Goal: Task Accomplishment & Management: Manage account settings

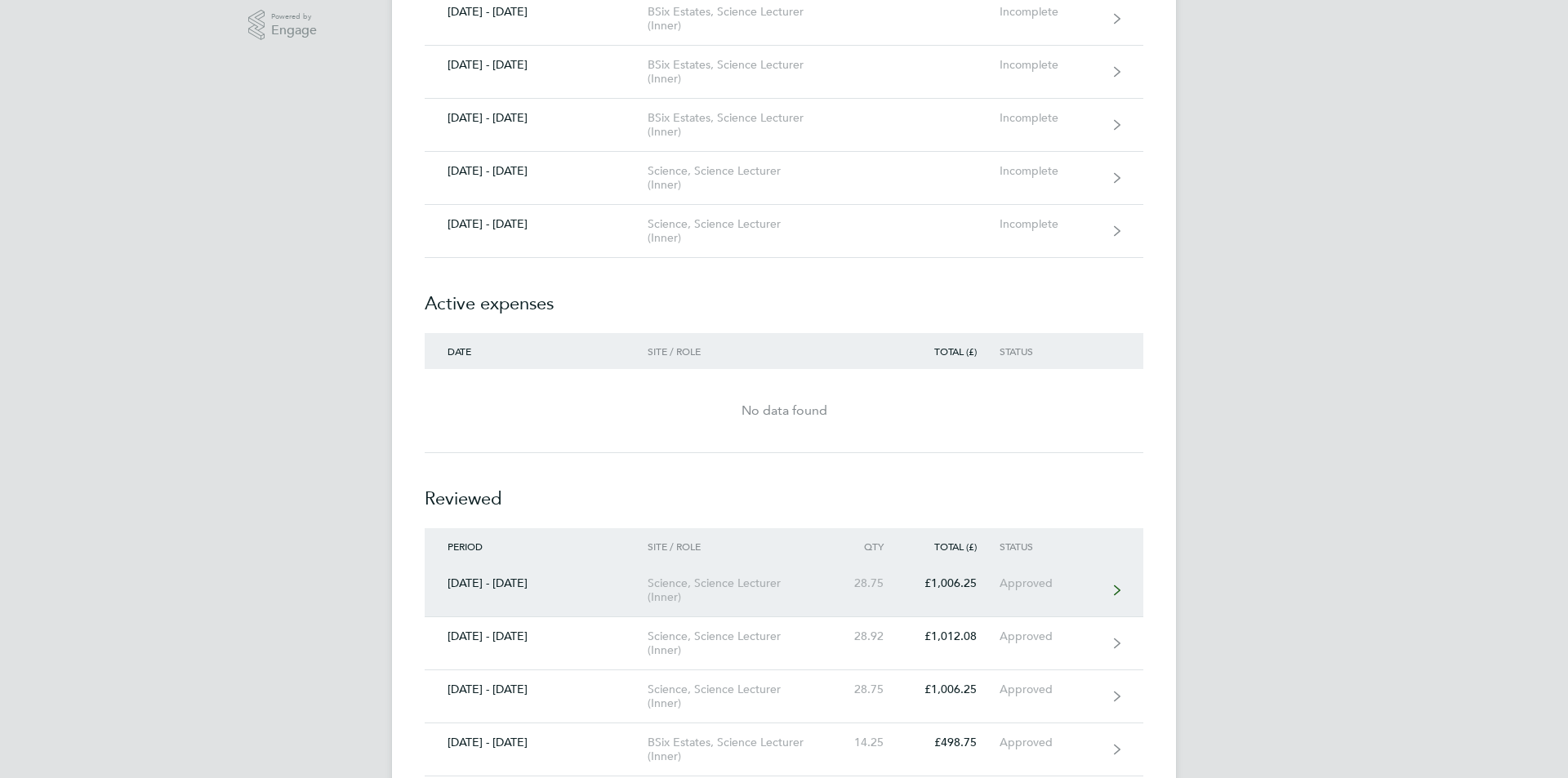
scroll to position [572, 0]
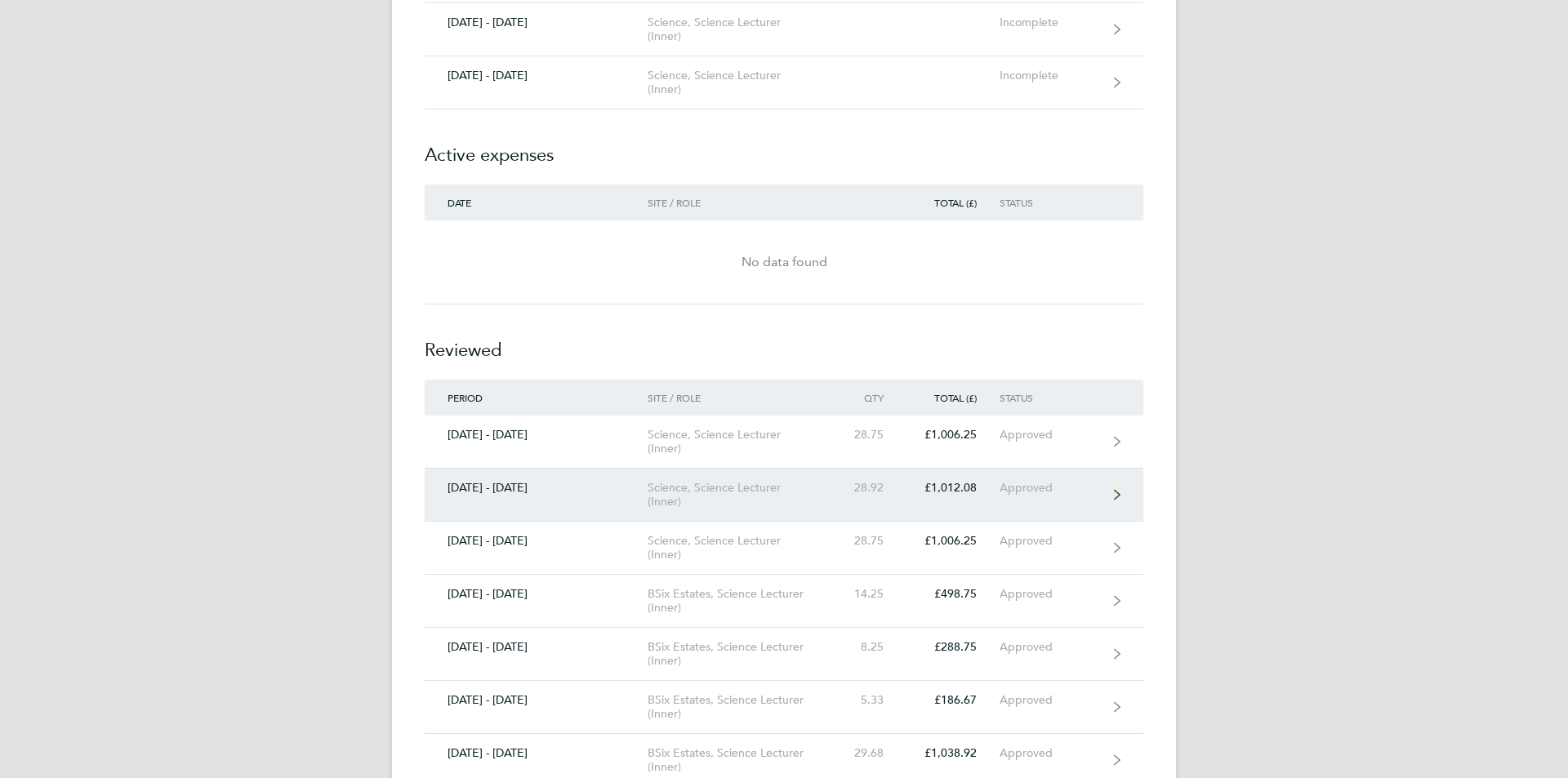
click at [720, 482] on div "Science, Science Lecturer (Inner)" at bounding box center [741, 494] width 187 height 28
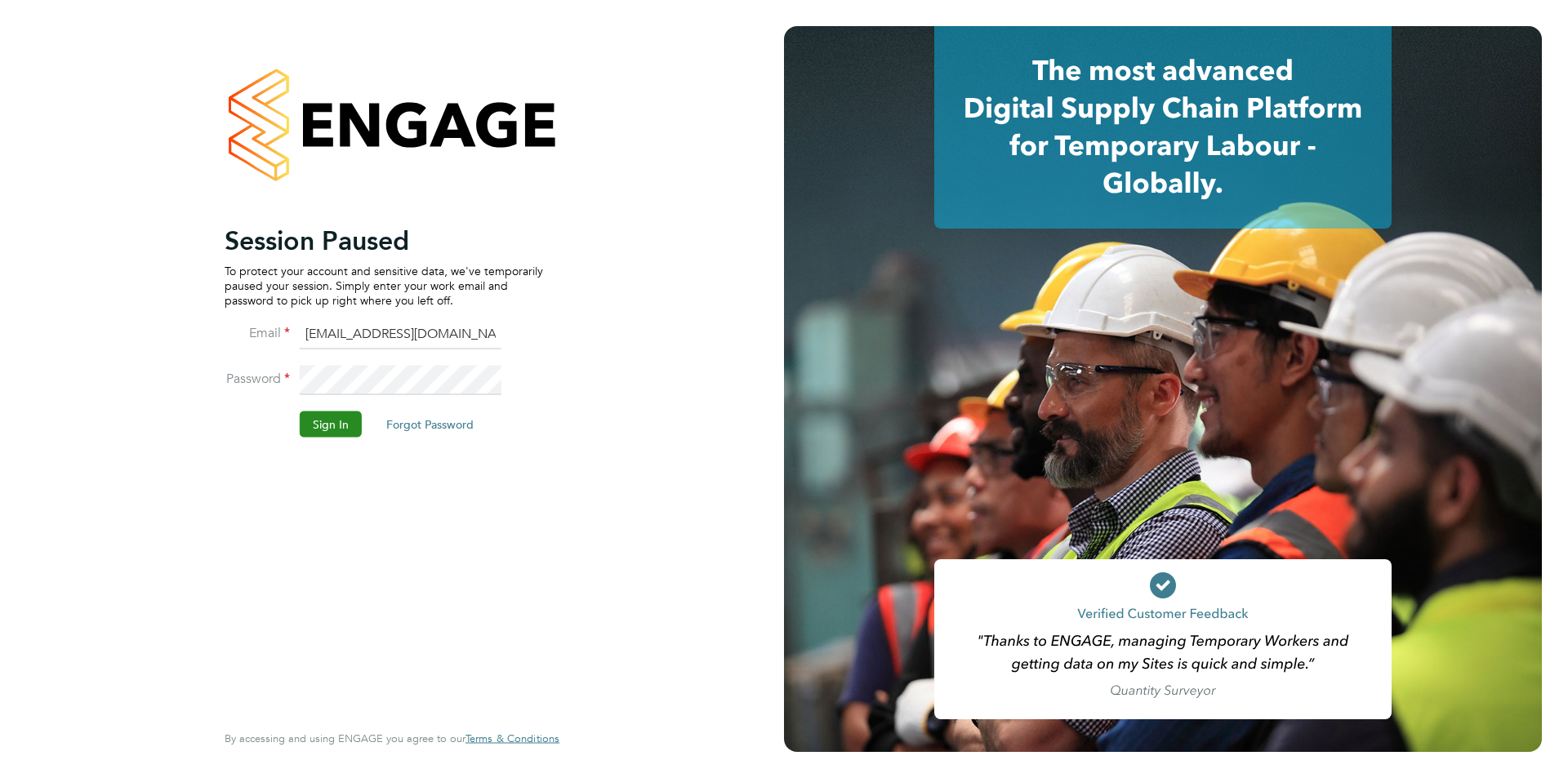
click at [323, 423] on button "Sign In" at bounding box center [331, 424] width 62 height 27
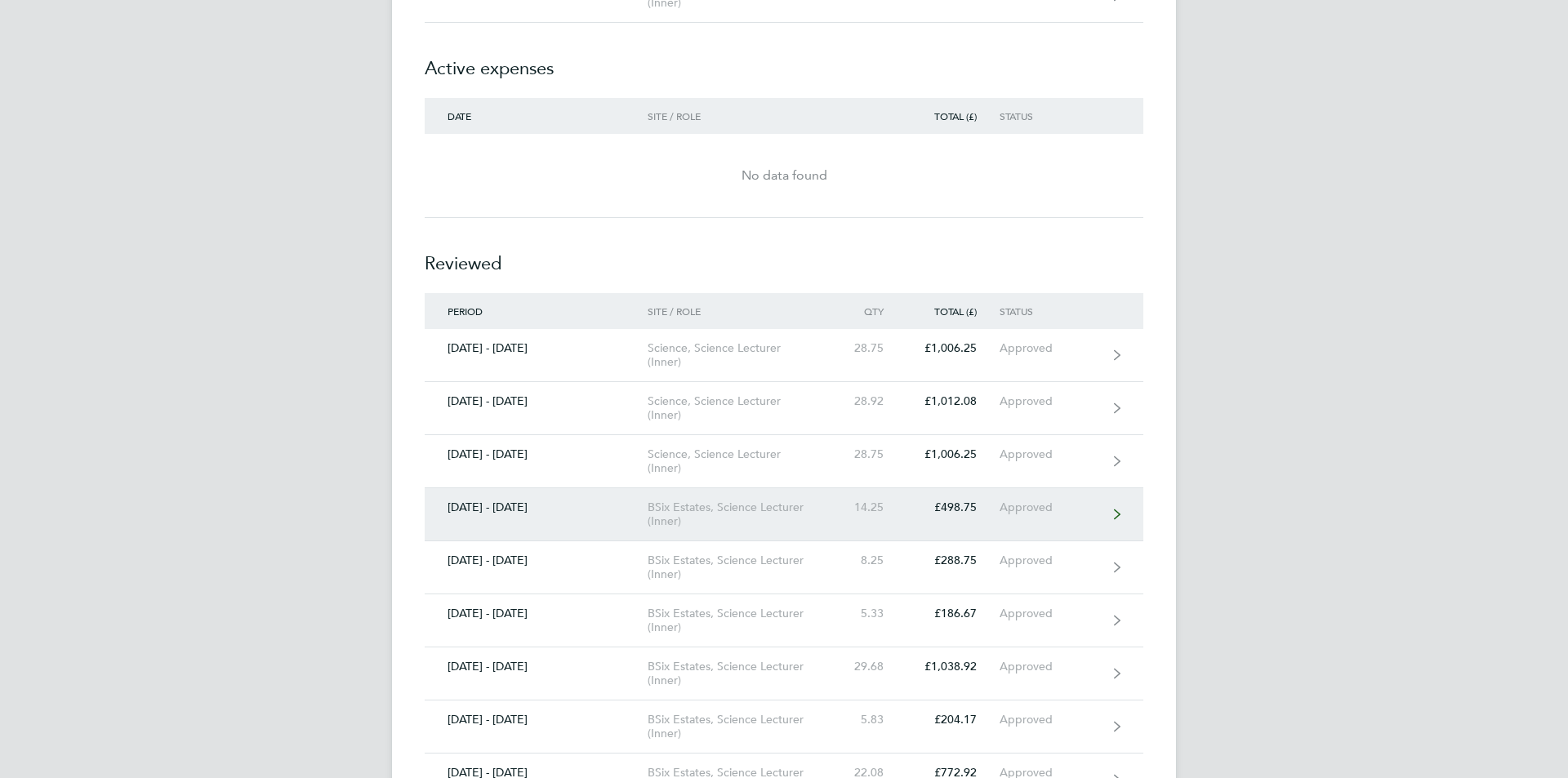
scroll to position [572, 0]
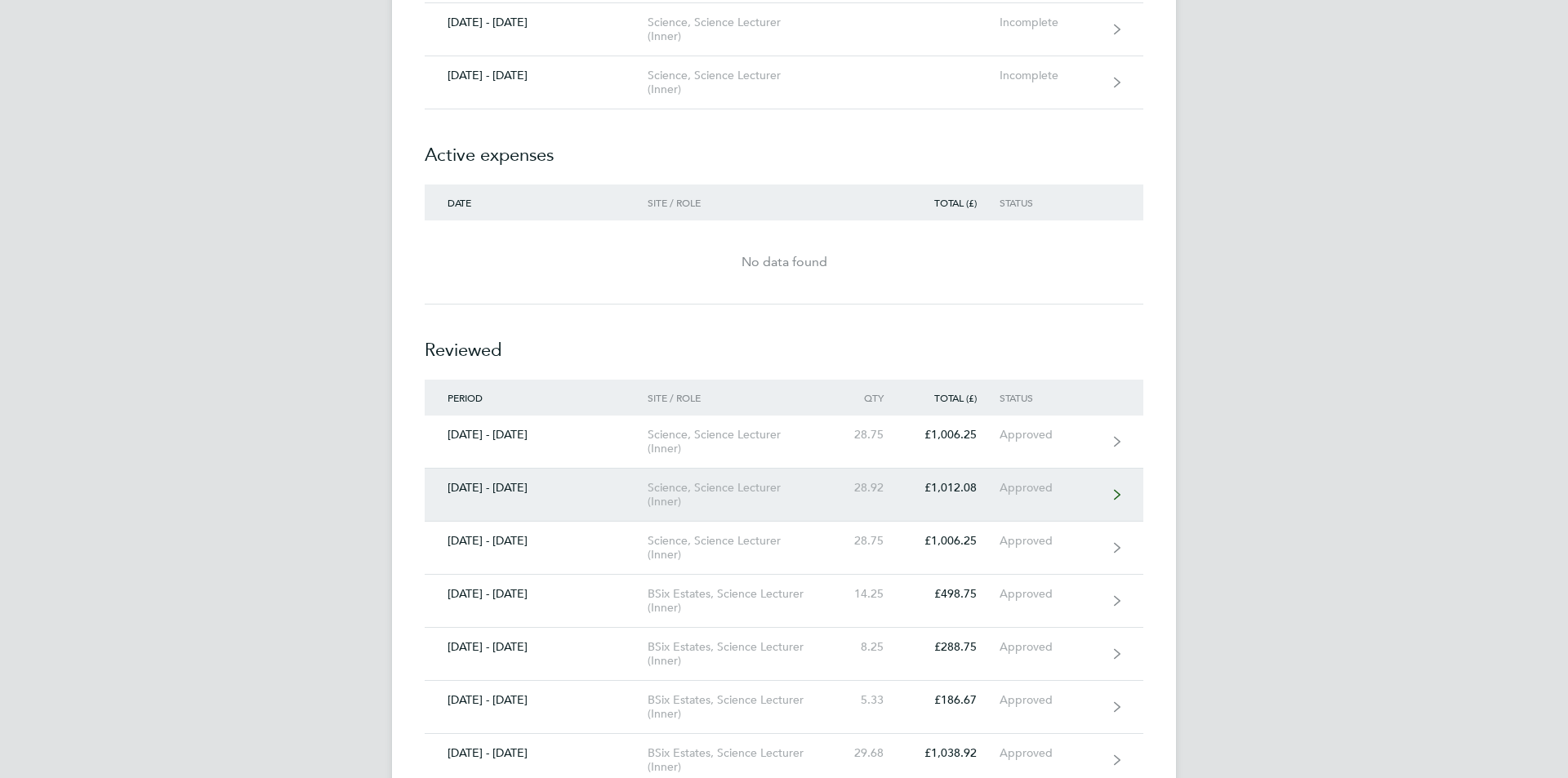
click at [542, 483] on div "[DATE] - [DATE]" at bounding box center [536, 487] width 223 height 14
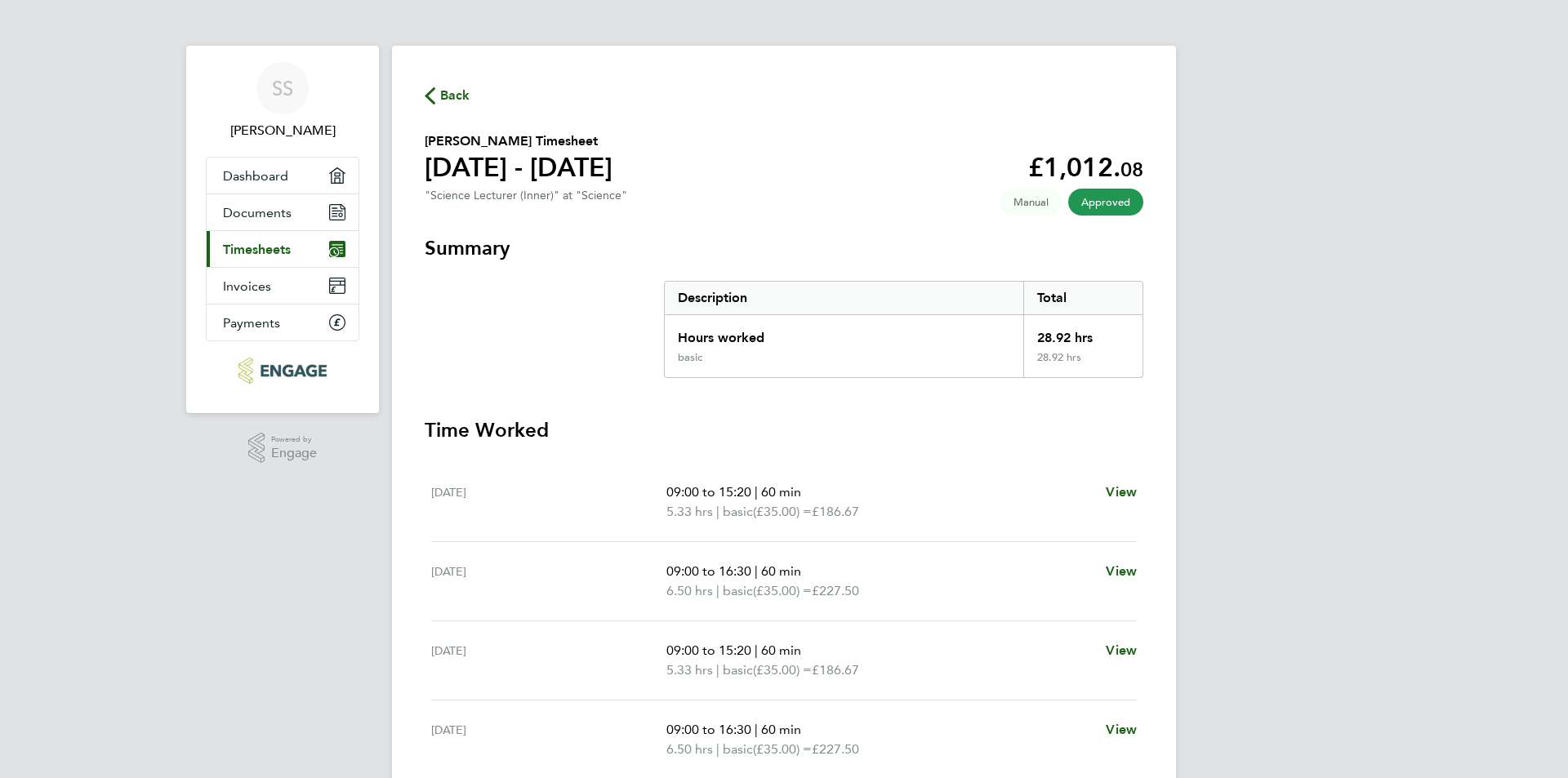
click at [463, 93] on span "Back" at bounding box center [455, 95] width 30 height 20
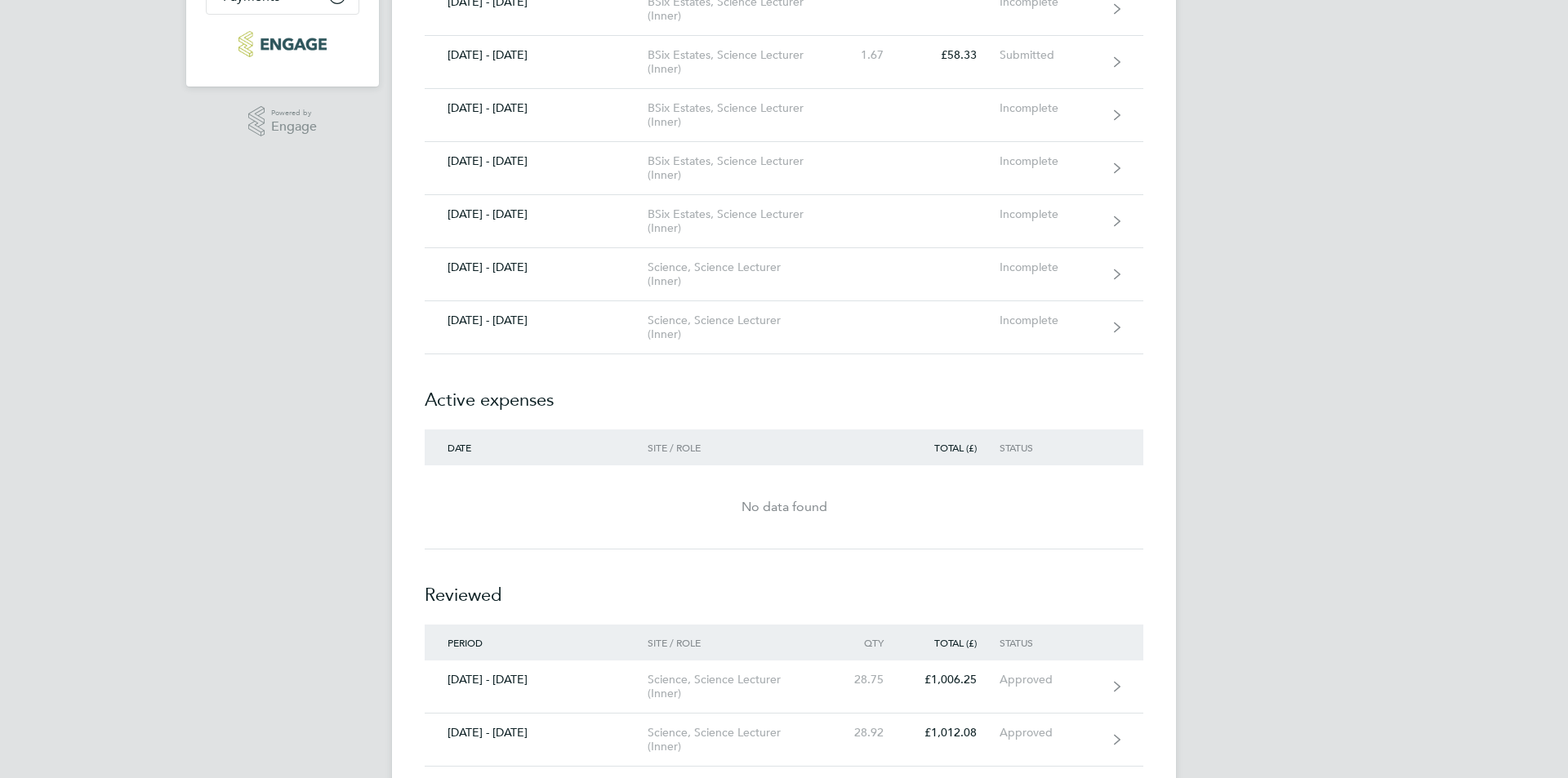
scroll to position [817, 0]
